Goal: Register for event/course

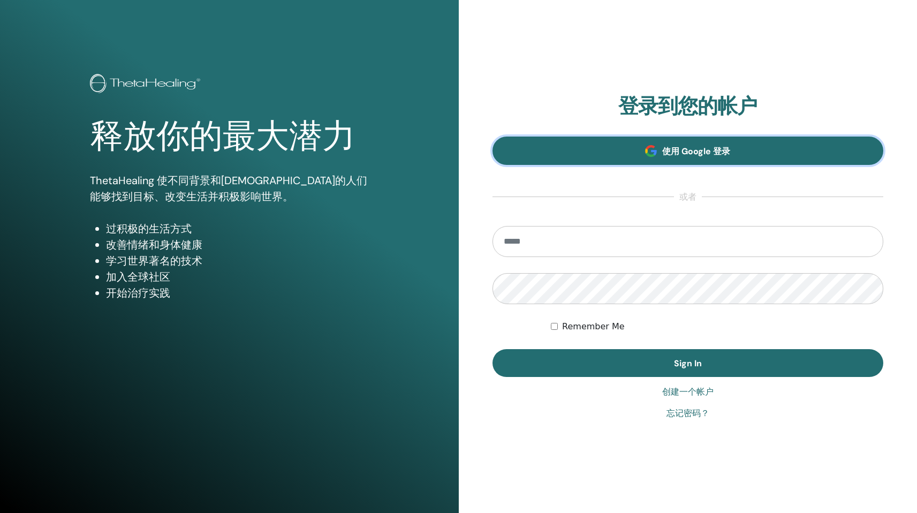
click at [654, 154] on span at bounding box center [651, 151] width 12 height 12
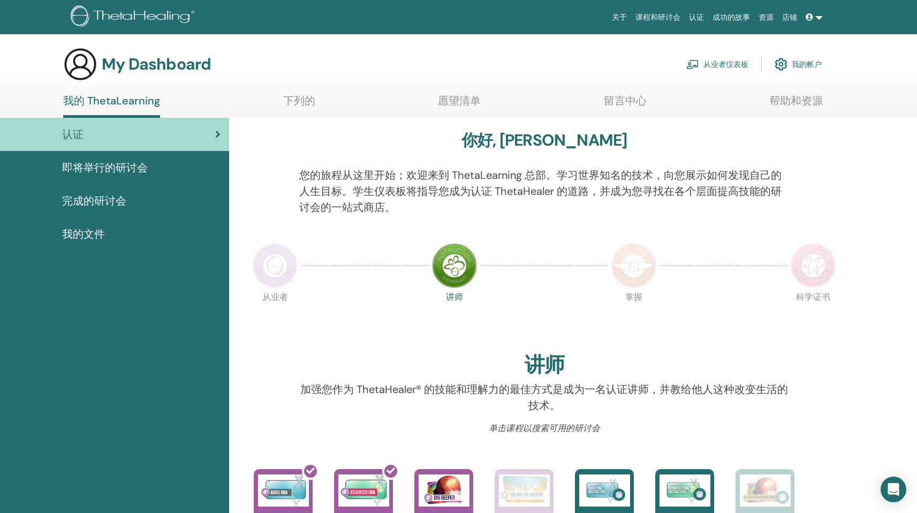
click at [185, 180] on link "即将举行的研讨会" at bounding box center [114, 167] width 229 height 33
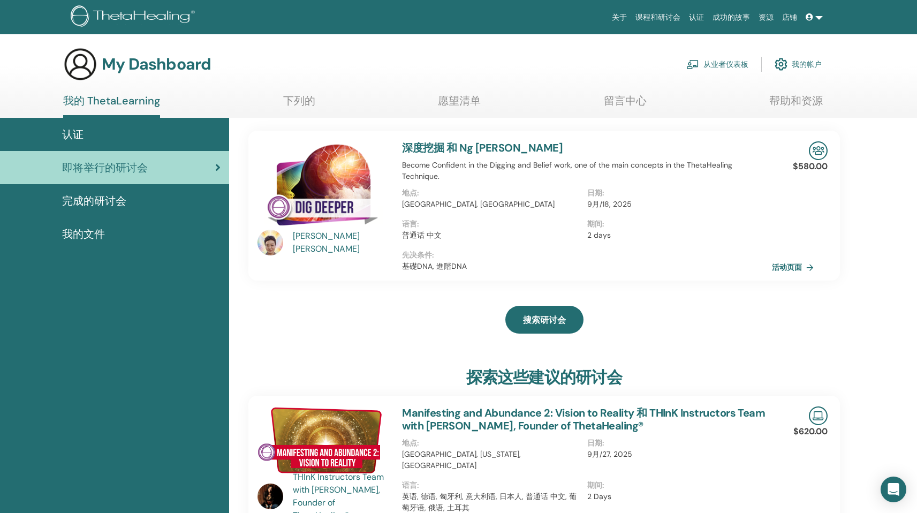
click at [296, 245] on div "Ng Pei Boon" at bounding box center [342, 243] width 99 height 26
click at [311, 247] on div "Ng Pei Boon" at bounding box center [342, 243] width 99 height 26
click at [311, 246] on div "Ng Pei Boon" at bounding box center [342, 243] width 99 height 26
click at [319, 243] on div "Ng Pei Boon" at bounding box center [342, 243] width 99 height 26
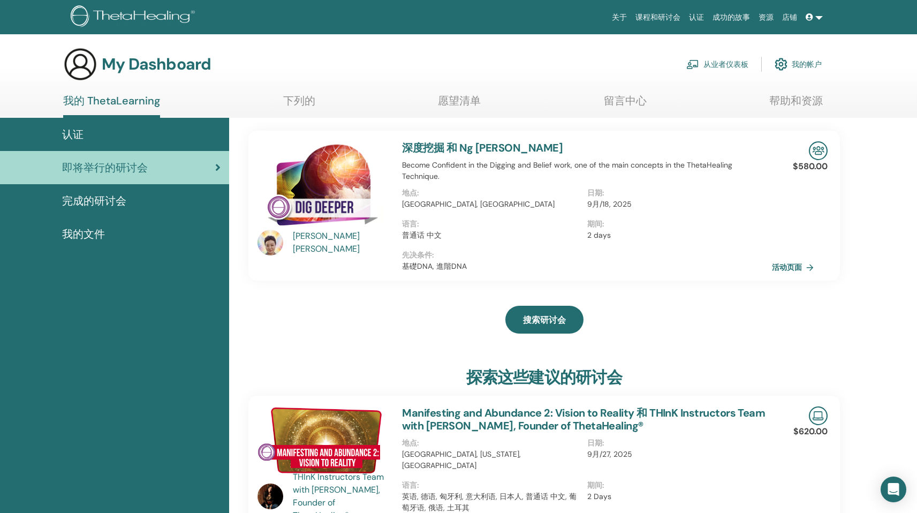
click at [272, 239] on img at bounding box center [271, 243] width 26 height 26
click at [793, 259] on link "活动页面" at bounding box center [797, 267] width 46 height 16
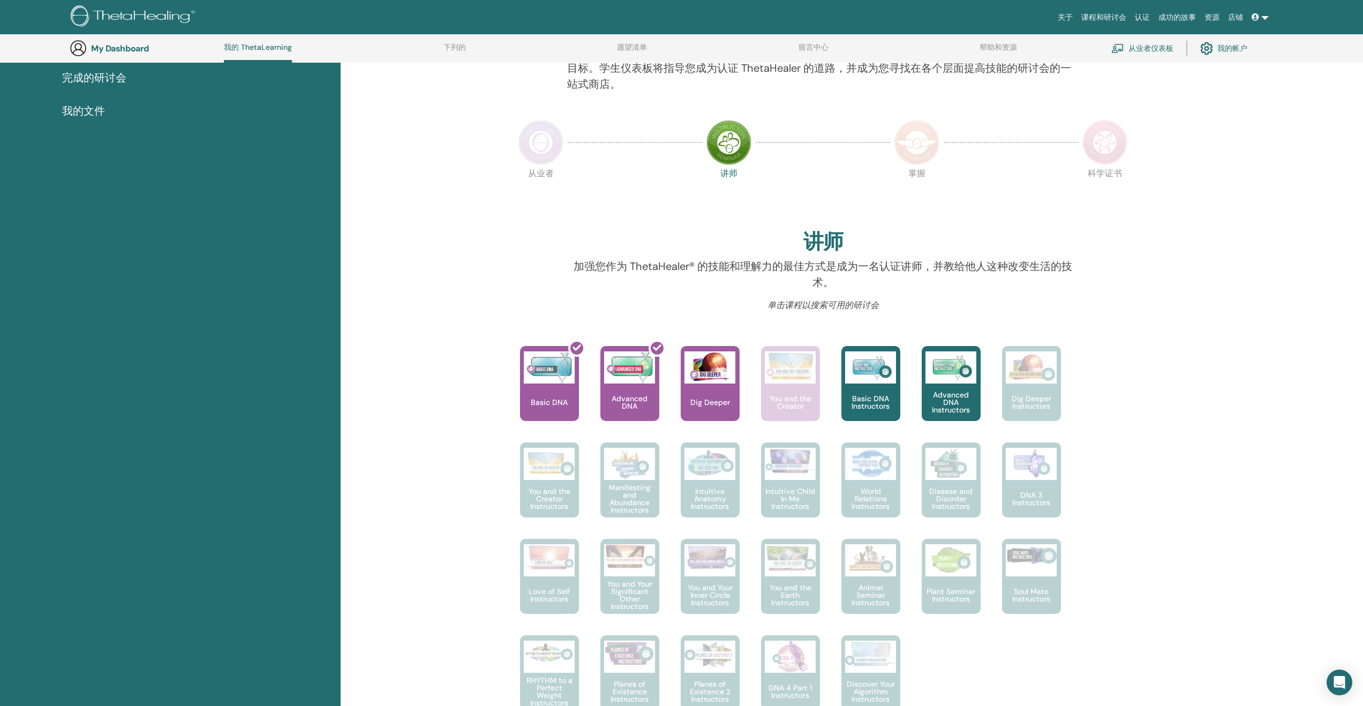
scroll to position [508, 0]
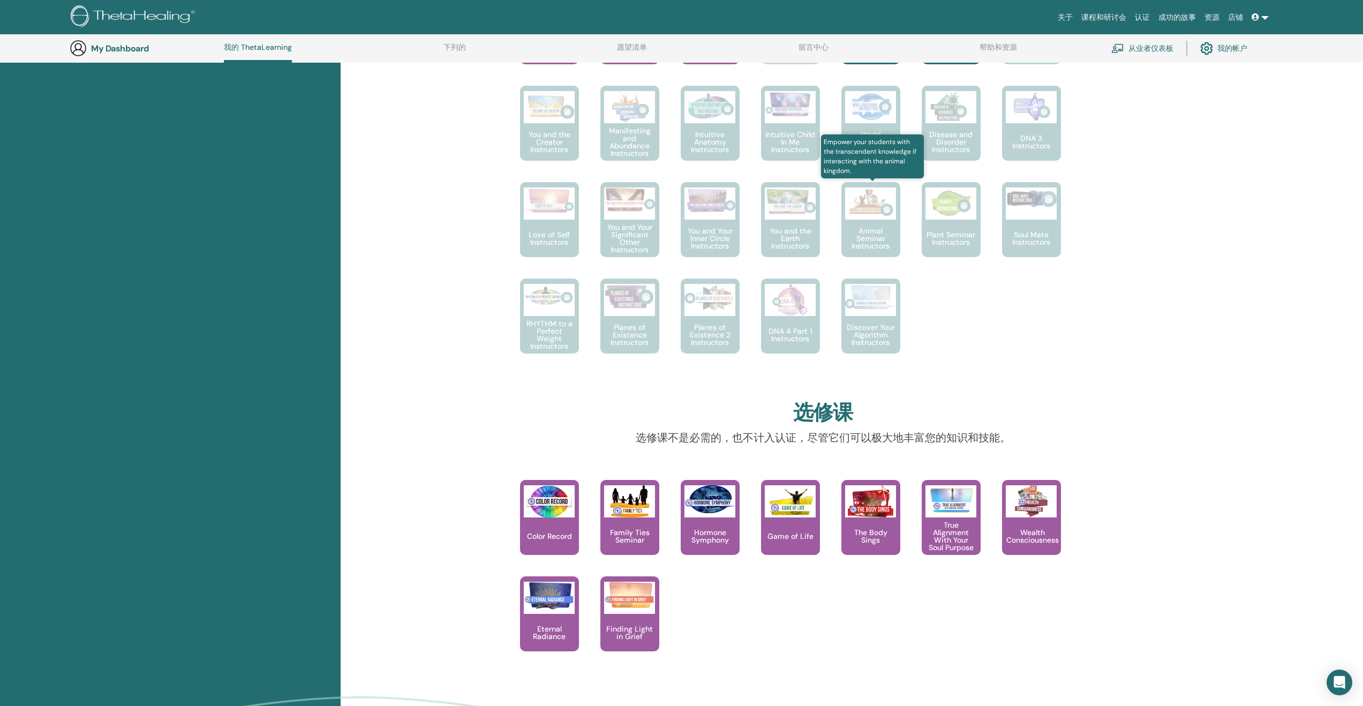
click at [861, 221] on div "Animal Seminar Instructors" at bounding box center [870, 219] width 59 height 75
click at [862, 219] on img at bounding box center [870, 203] width 51 height 32
